Goal: Information Seeking & Learning: Learn about a topic

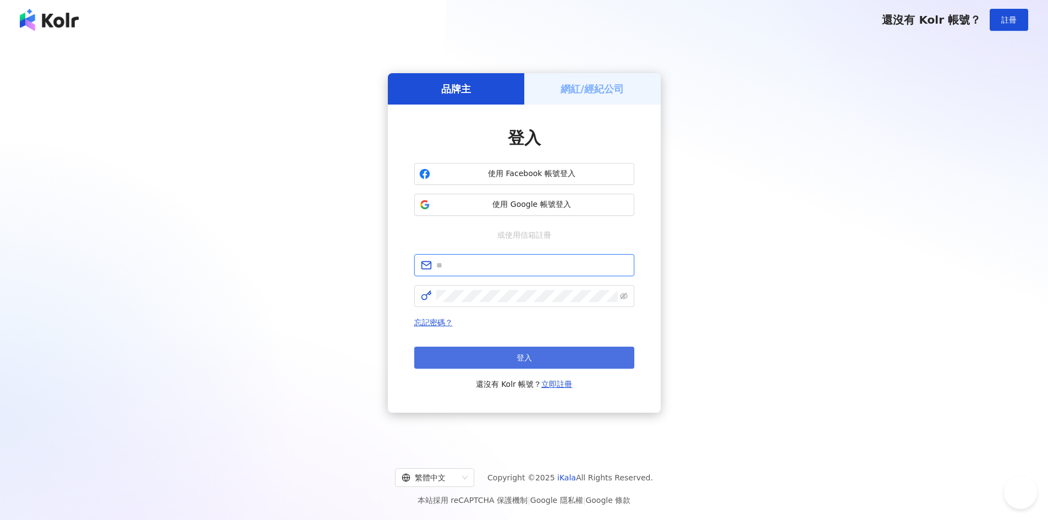
type input "**********"
click at [509, 356] on button "登入" at bounding box center [524, 357] width 220 height 22
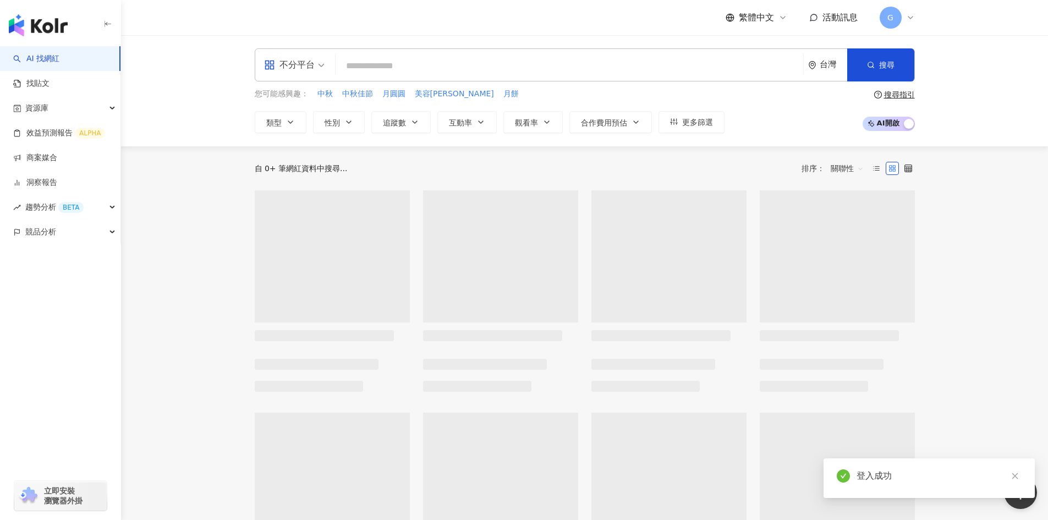
click at [310, 63] on div "不分平台" at bounding box center [289, 65] width 51 height 18
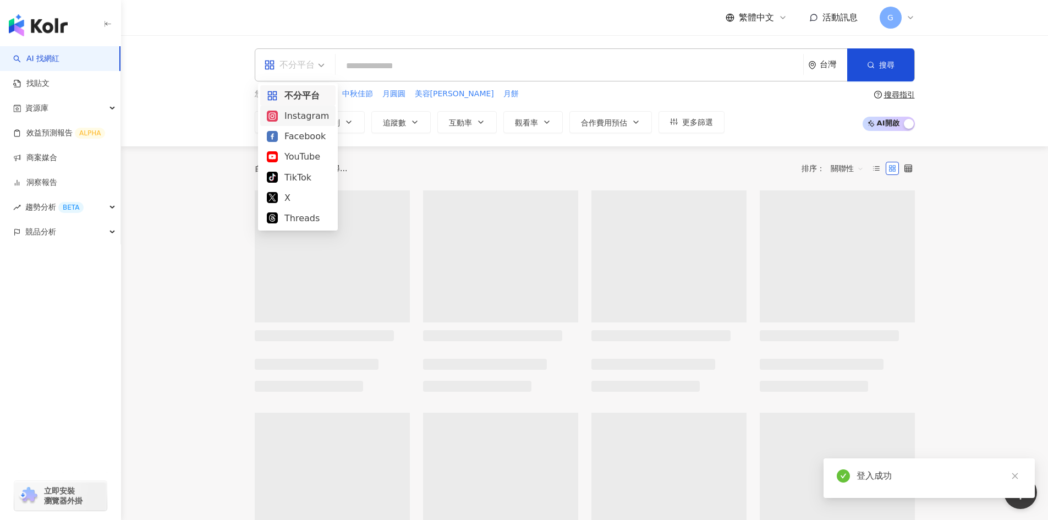
click at [296, 114] on div "Instagram" at bounding box center [298, 116] width 62 height 14
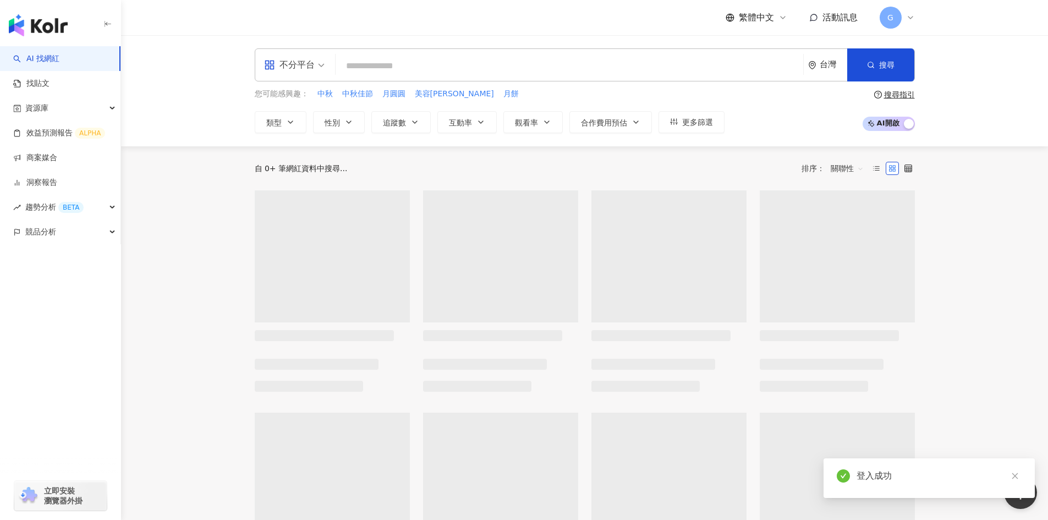
click at [390, 68] on input "search" at bounding box center [569, 66] width 459 height 21
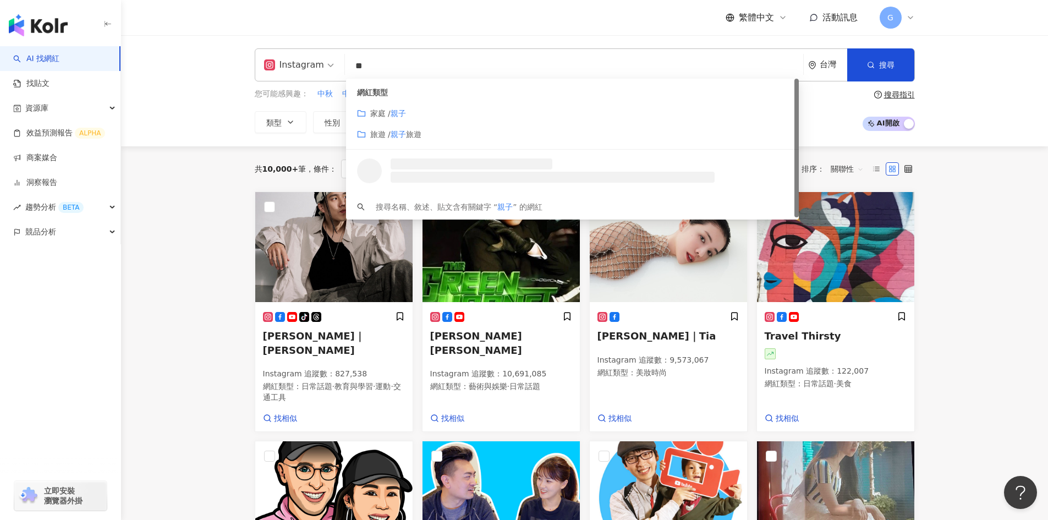
click at [386, 115] on span "家庭 /" at bounding box center [380, 113] width 20 height 9
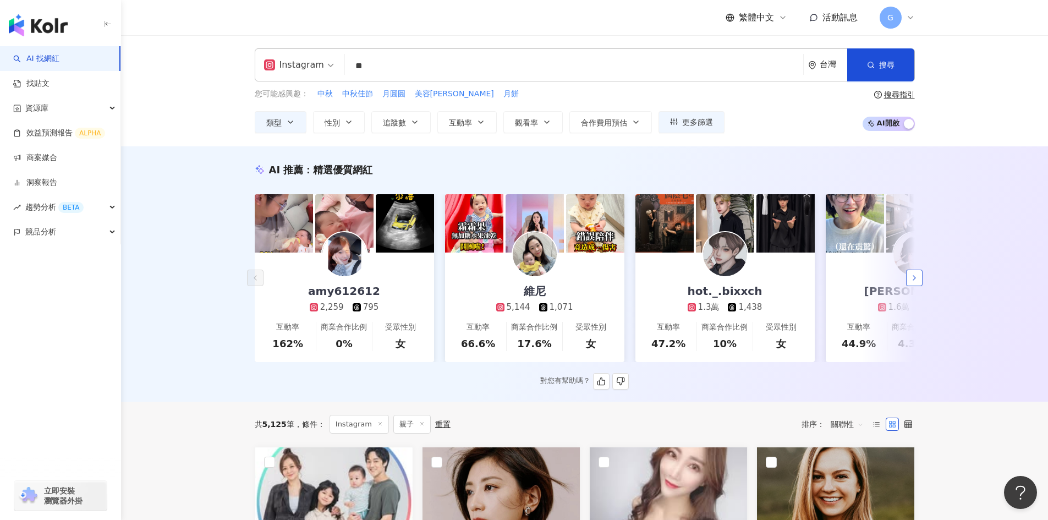
type input "**"
click at [911, 281] on icon "button" at bounding box center [914, 277] width 9 height 9
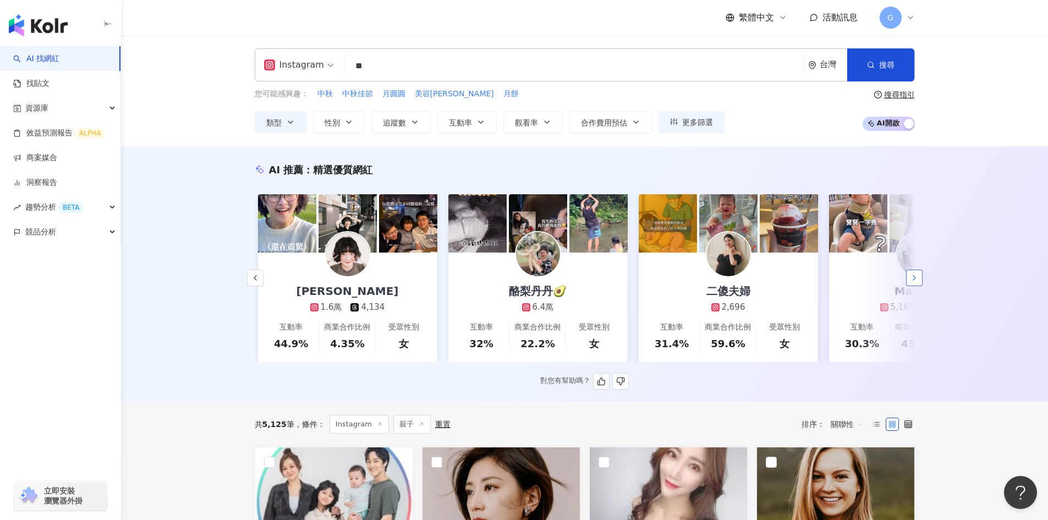
scroll to position [0, 571]
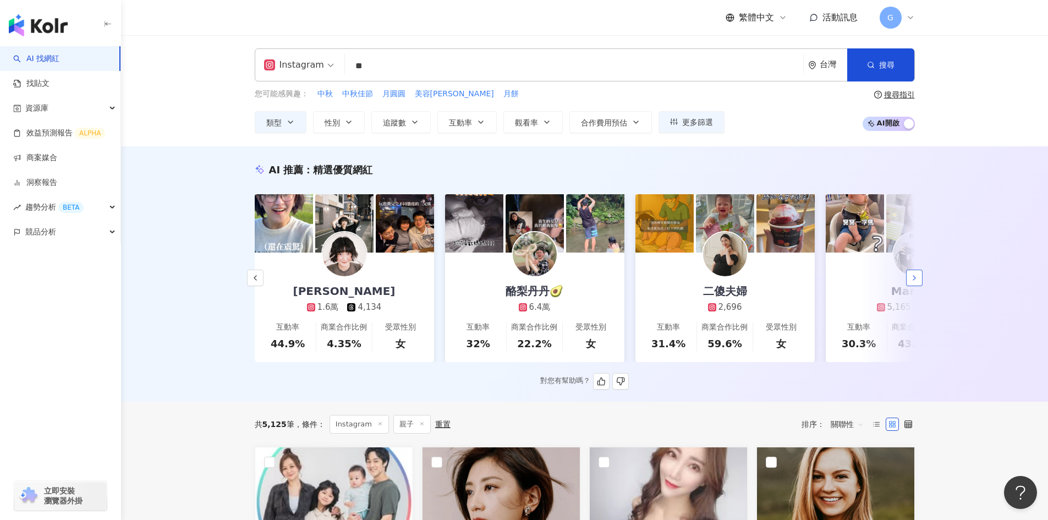
click at [911, 281] on icon "button" at bounding box center [914, 277] width 9 height 9
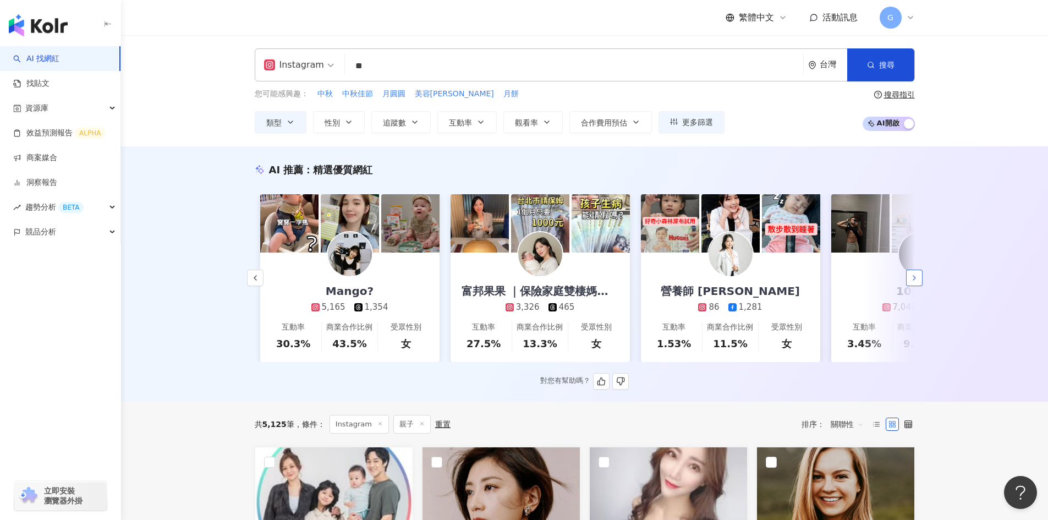
scroll to position [0, 1142]
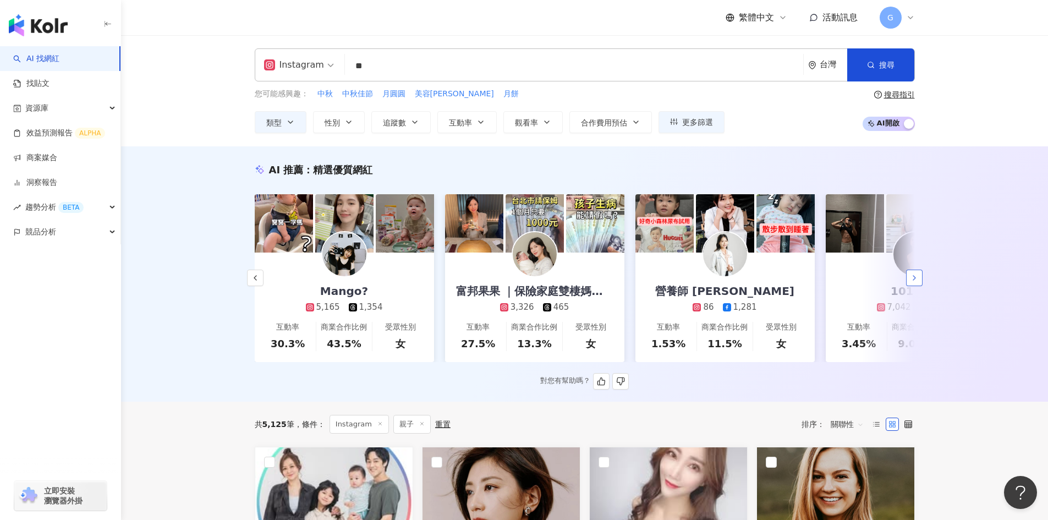
click at [912, 282] on icon "button" at bounding box center [914, 277] width 9 height 9
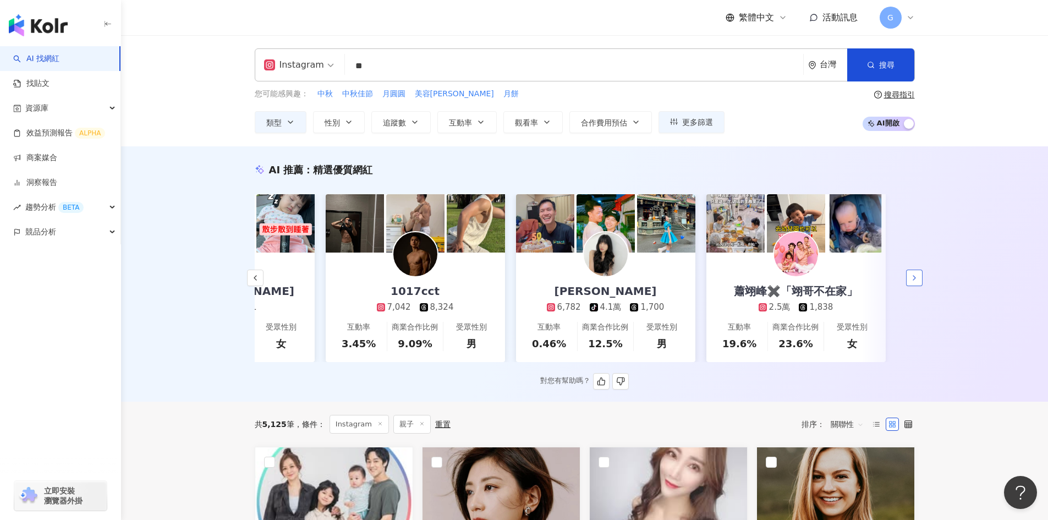
scroll to position [0, 1645]
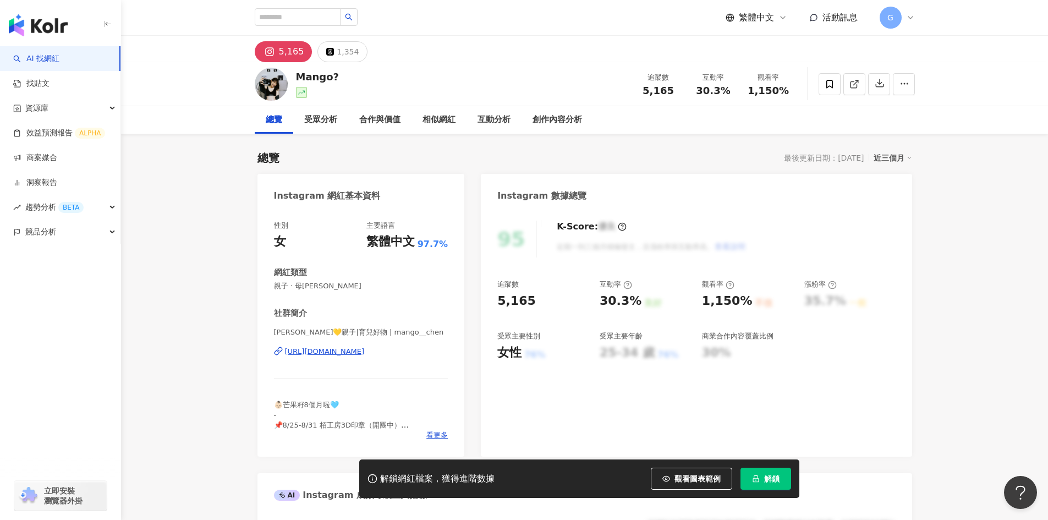
click at [365, 354] on div "https://www.instagram.com/mango__chen/" at bounding box center [325, 351] width 80 height 10
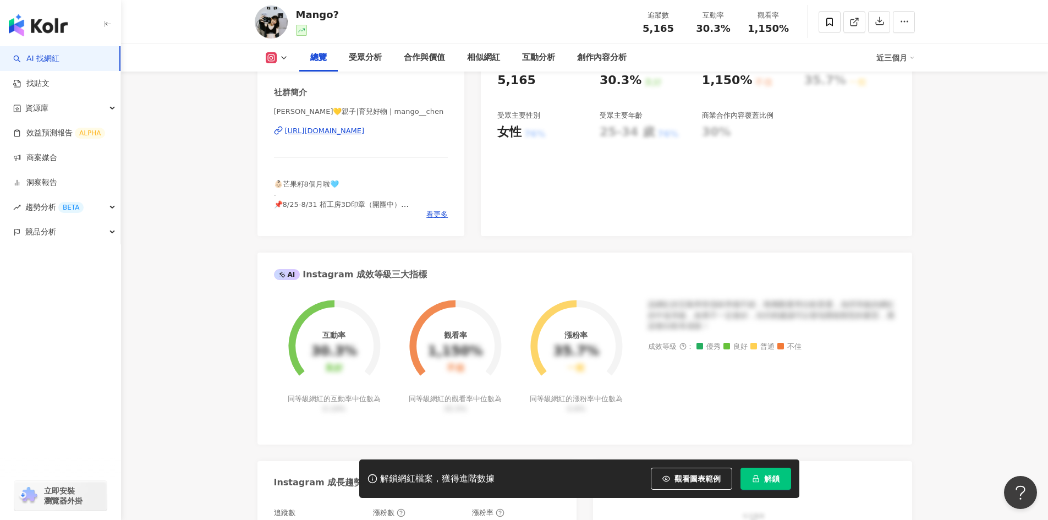
scroll to position [220, 0]
click at [431, 213] on span "看更多" at bounding box center [436, 215] width 21 height 10
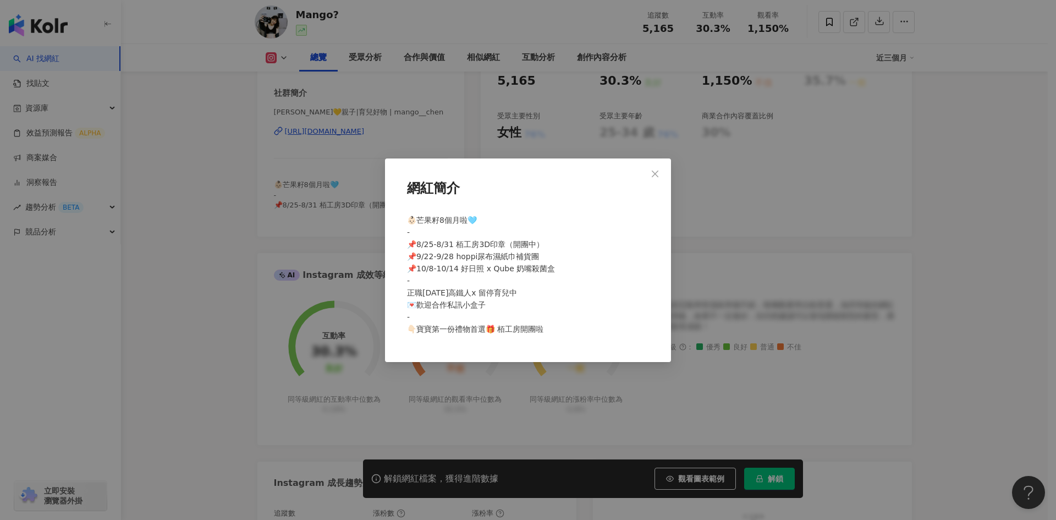
click at [194, 241] on div "網紅簡介 👶🏻芒果籽8個月啦🩵 - 📌8/25-8/31 栢工房3D印章（開團中） 📌9/22-9/28 hoppi尿布濕紙巾補貨團 📌10/8-10/14 …" at bounding box center [528, 260] width 1056 height 520
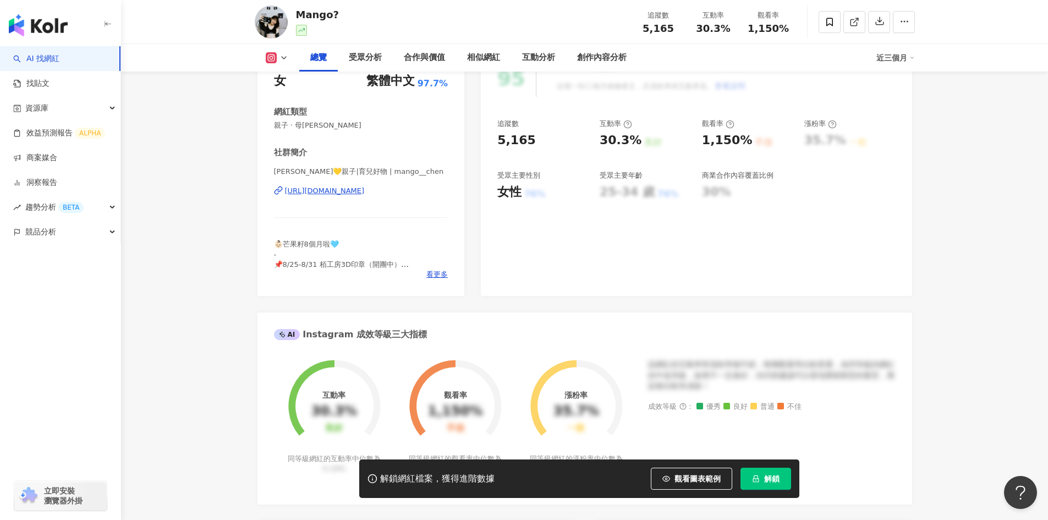
scroll to position [55, 0]
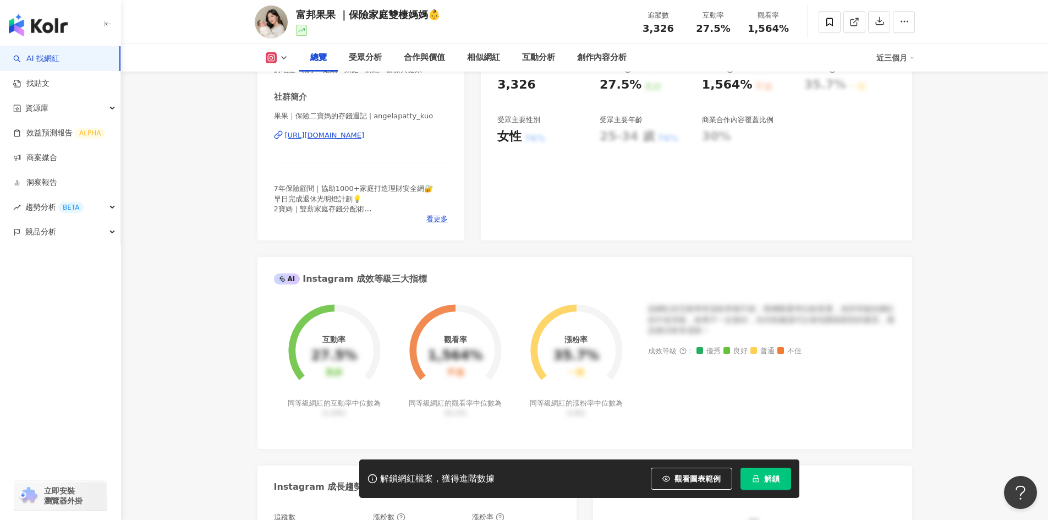
scroll to position [220, 0]
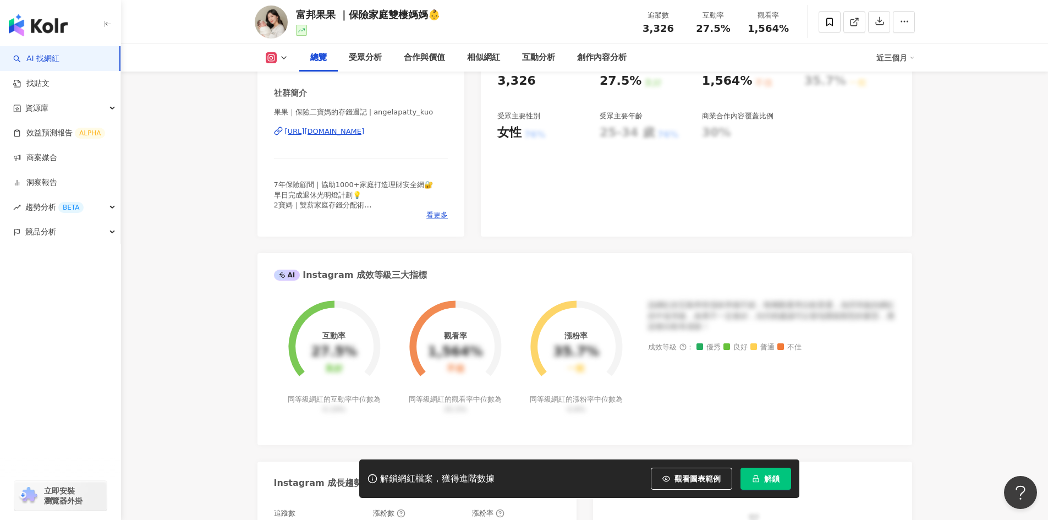
click at [365, 133] on div "https://www.instagram.com/angelapatty_kuo/" at bounding box center [325, 131] width 80 height 10
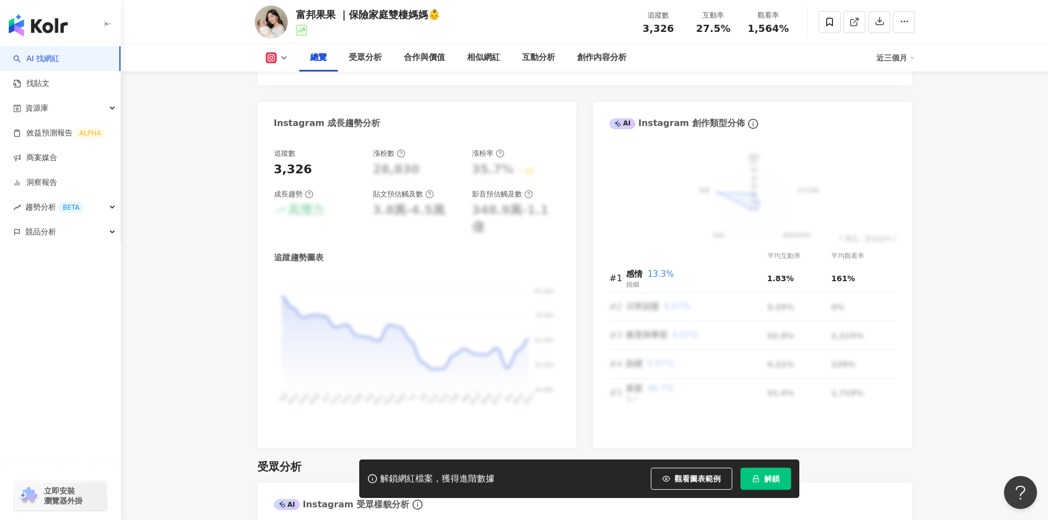
scroll to position [495, 0]
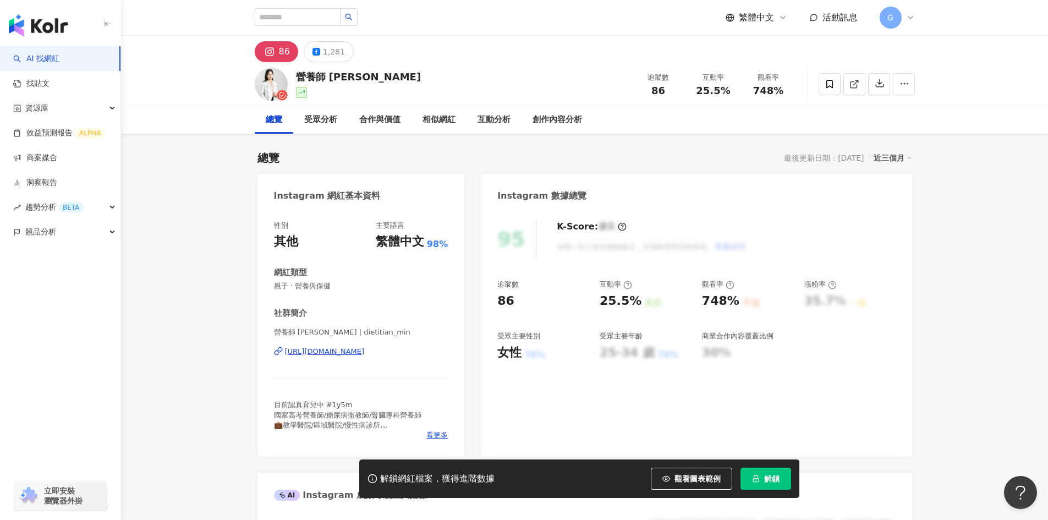
click at [333, 350] on div "https://www.instagram.com/dietitian_min/" at bounding box center [325, 351] width 80 height 10
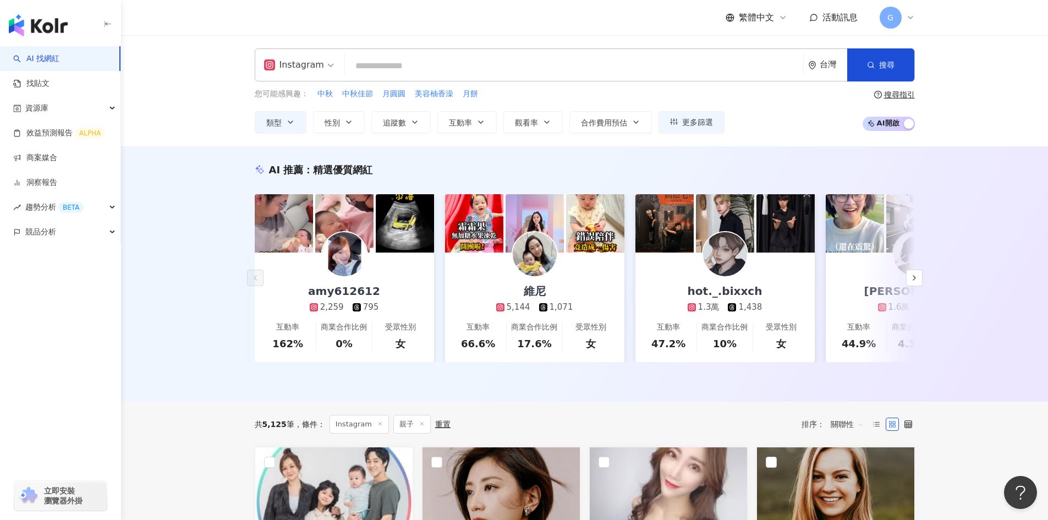
click at [212, 38] on div "Instagram 台灣 搜尋 您可能感興趣： 中秋 中秋佳節 月圓圓 美容柚香澡 月餅 類型 性別 追蹤數 互動率 觀看率 合作費用預估 更多篩選 搜尋指引…" at bounding box center [584, 90] width 927 height 111
